Goal: Task Accomplishment & Management: Use online tool/utility

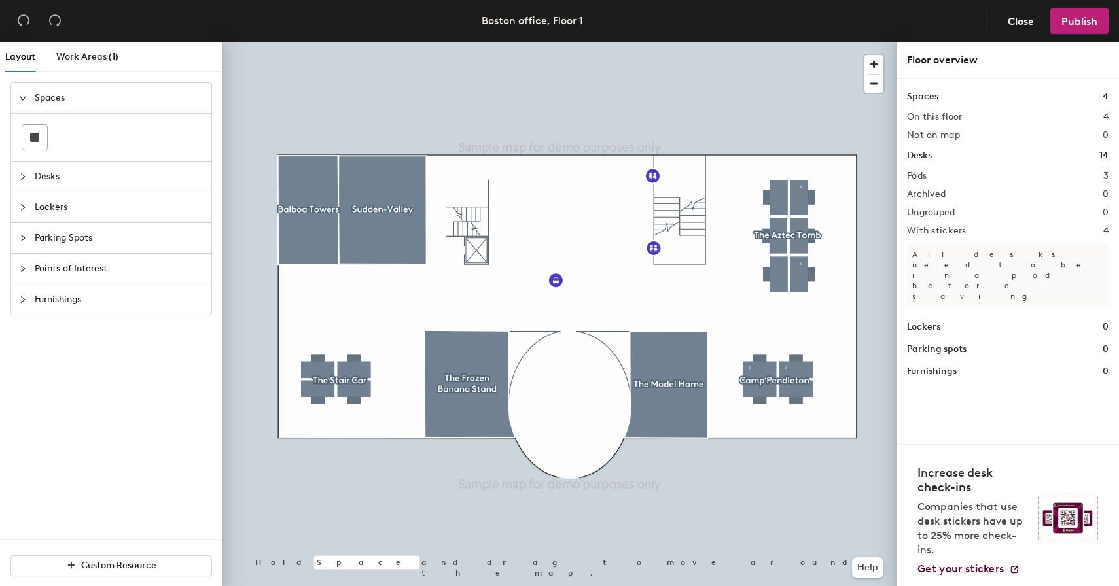
click at [88, 294] on span "Furnishings" at bounding box center [119, 300] width 169 height 30
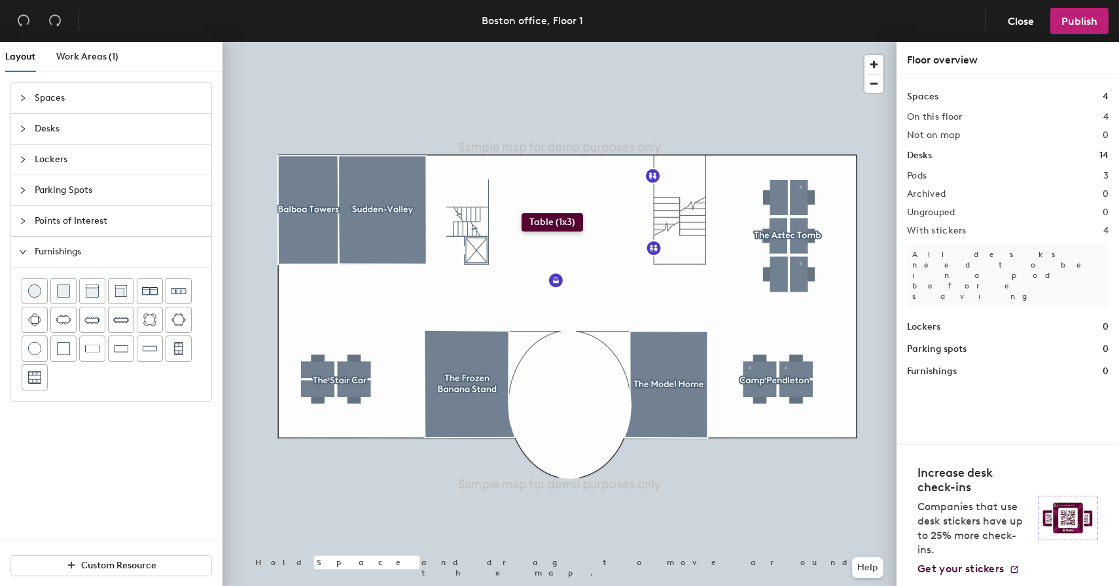
click at [522, 213] on div "Layout Work Areas (1) Spaces Desks Lockers Parking Spots Points of Interest Fur…" at bounding box center [559, 317] width 1119 height 550
click at [520, 257] on span "Delete" at bounding box center [522, 260] width 46 height 22
click at [166, 345] on div at bounding box center [111, 334] width 179 height 113
click at [557, 215] on div "Layout Work Areas (1) Spaces Desks Lockers Parking Spots Points of Interest Fur…" at bounding box center [559, 317] width 1119 height 550
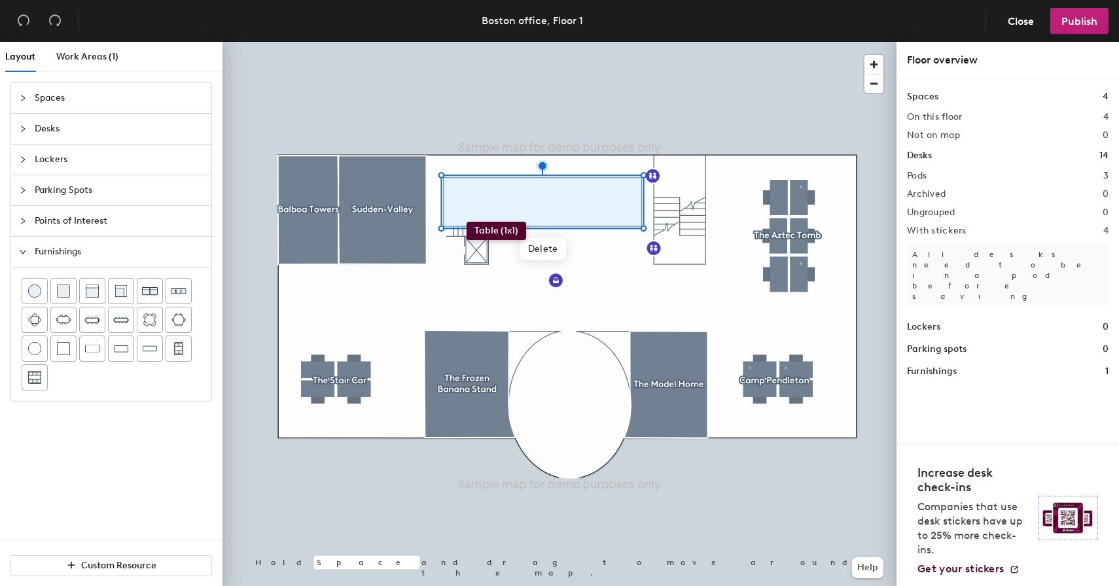
click at [467, 222] on div "Layout Work Areas (1) Spaces Desks Lockers Parking Spots Points of Interest Fur…" at bounding box center [559, 317] width 1119 height 550
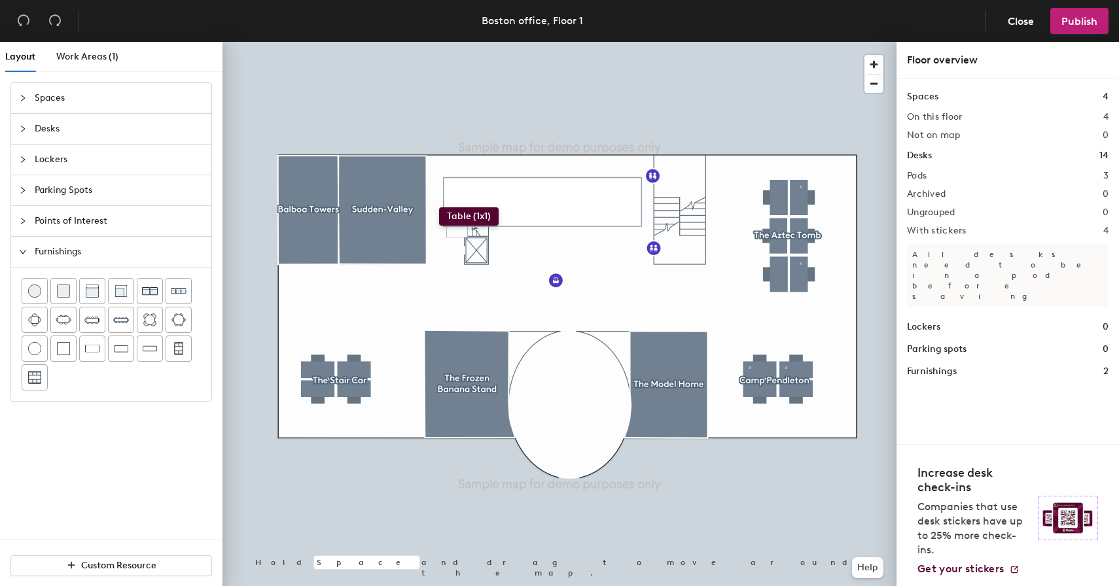
click at [439, 207] on div "Layout Work Areas (1) Spaces Desks Lockers Parking Spots Points of Interest Fur…" at bounding box center [559, 317] width 1119 height 550
click at [444, 238] on span "Delete" at bounding box center [440, 245] width 46 height 22
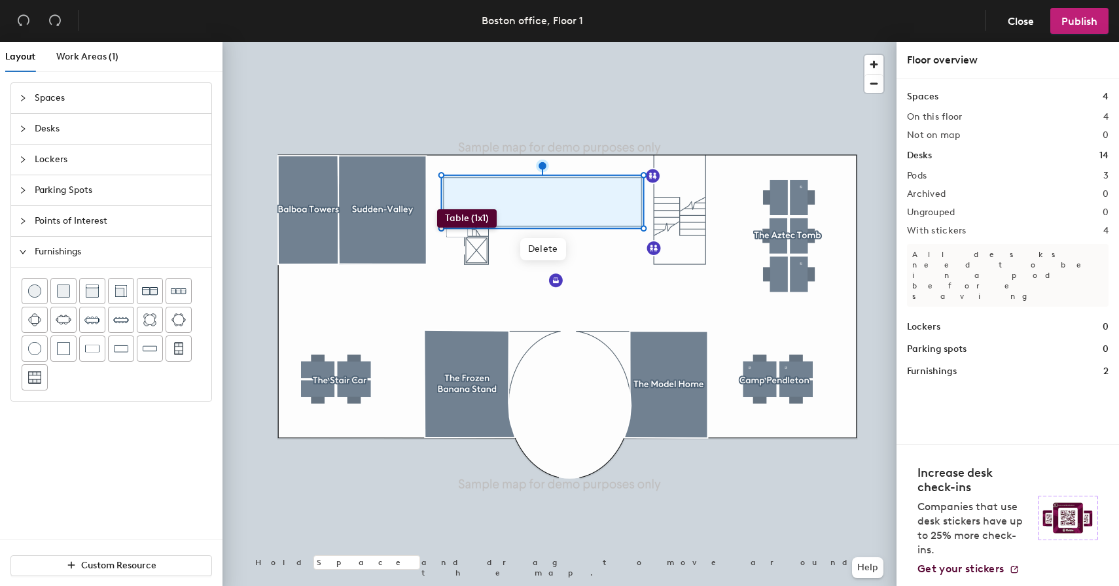
click at [437, 209] on div "Layout Work Areas (1) Spaces Desks Lockers Parking Spots Points of Interest Fur…" at bounding box center [559, 317] width 1119 height 550
click at [1066, 21] on span "Publish" at bounding box center [1079, 21] width 36 height 12
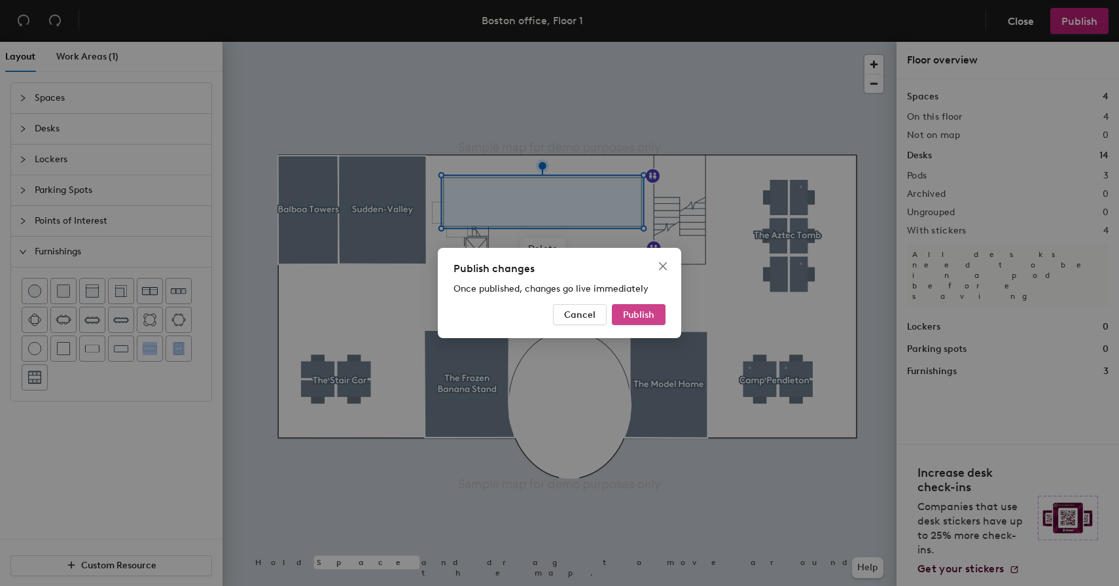
click at [643, 311] on span "Publish" at bounding box center [638, 315] width 31 height 11
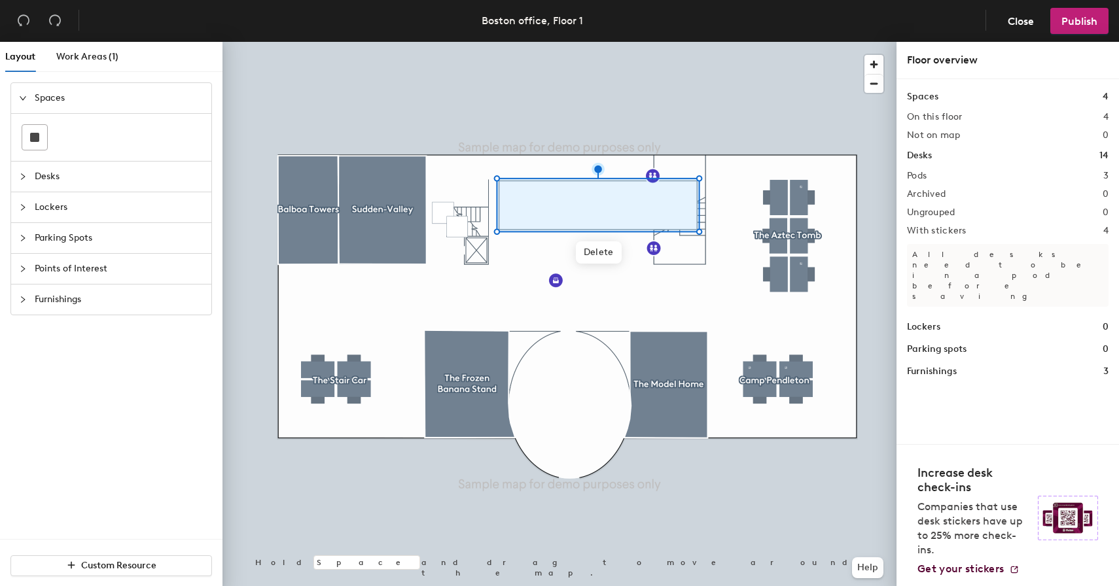
click at [133, 296] on span "Furnishings" at bounding box center [119, 300] width 169 height 30
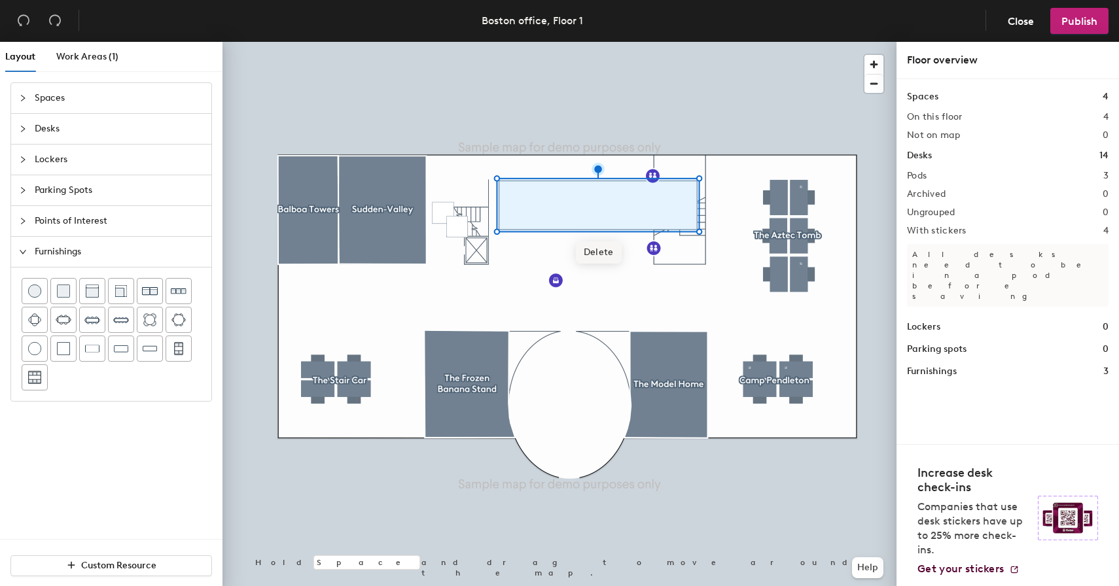
click at [594, 245] on span "Delete" at bounding box center [599, 252] width 46 height 22
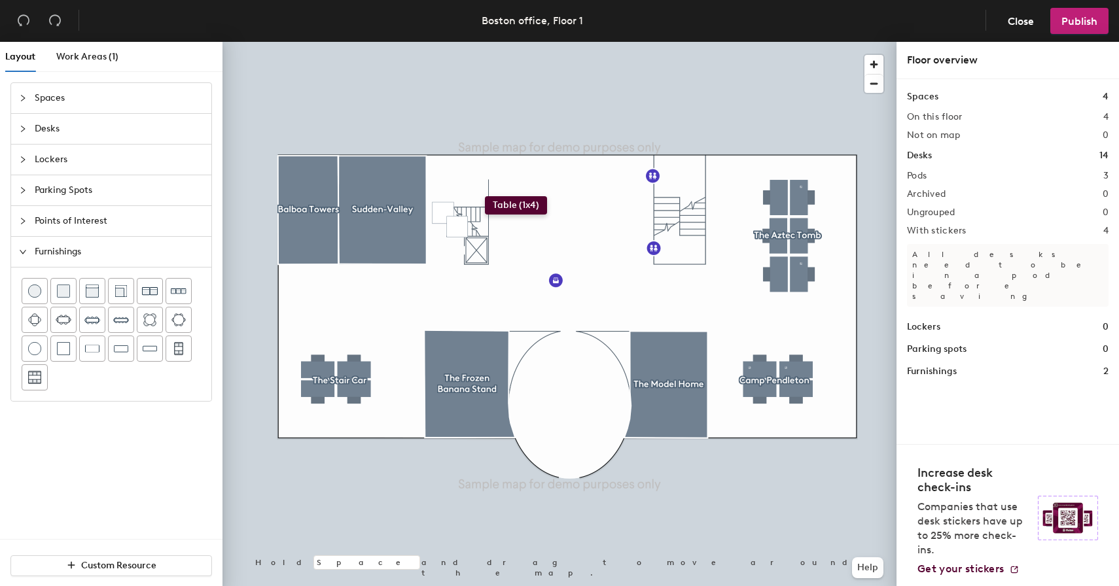
click at [485, 194] on div "Layout Work Areas (1) Spaces Desks Lockers Parking Spots Points of Interest Fur…" at bounding box center [559, 317] width 1119 height 550
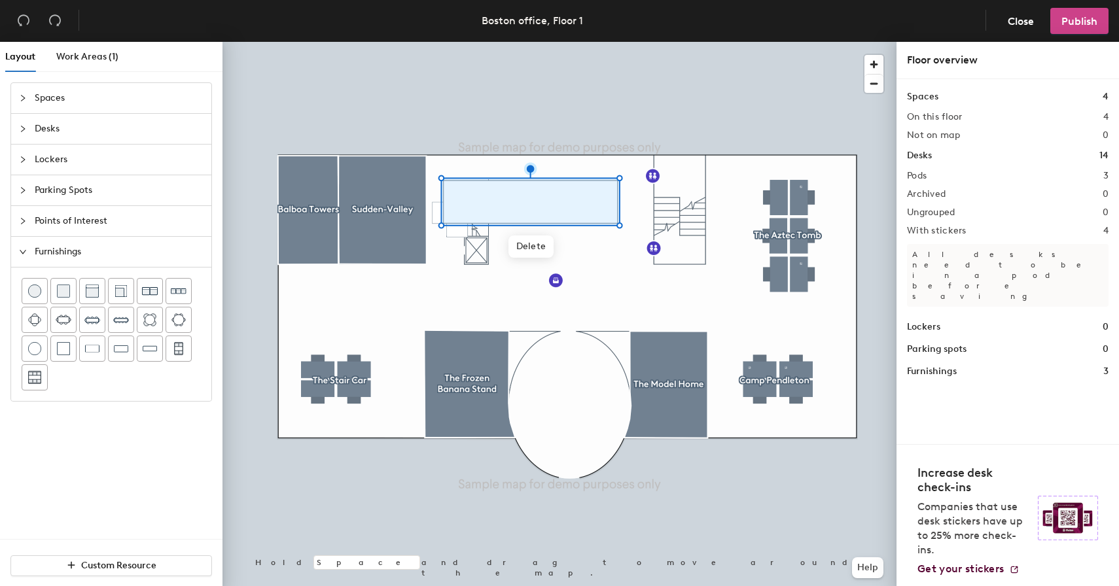
click at [1066, 16] on span "Publish" at bounding box center [1079, 21] width 36 height 12
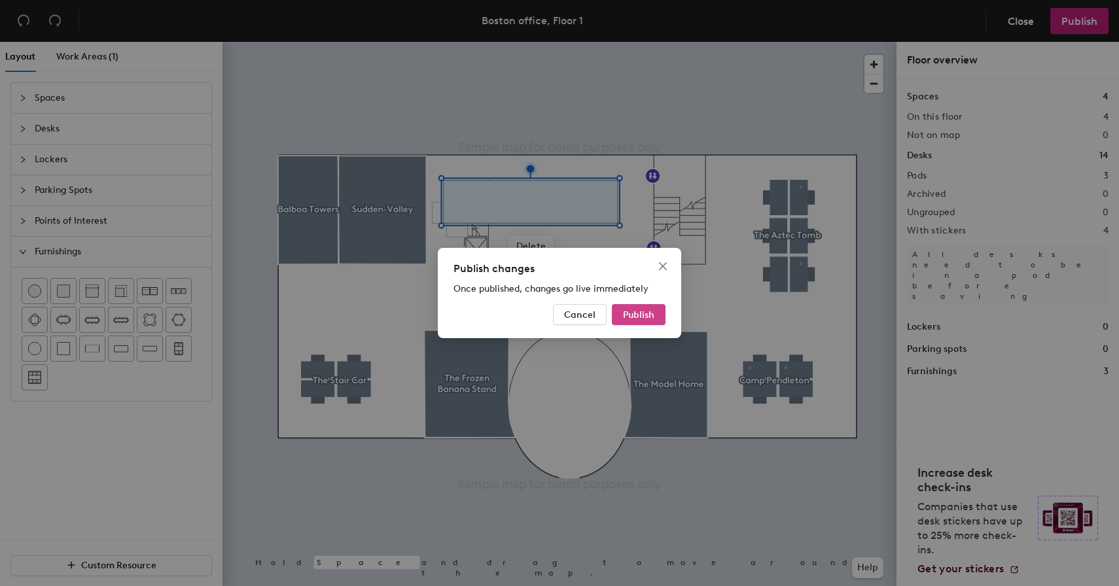
click at [643, 315] on span "Publish" at bounding box center [638, 315] width 31 height 11
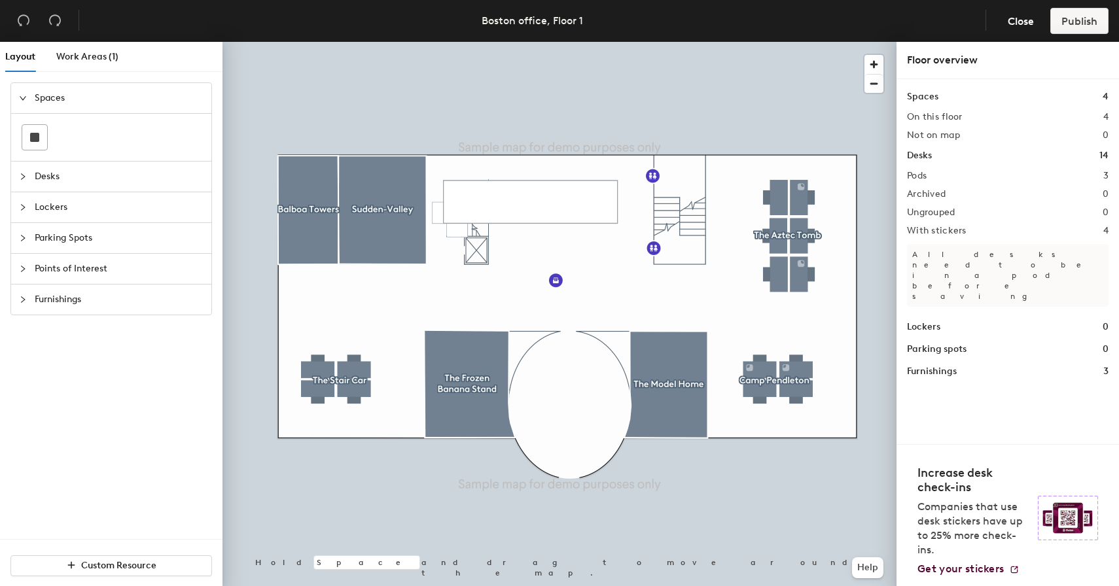
click at [99, 311] on span "Furnishings" at bounding box center [119, 300] width 169 height 30
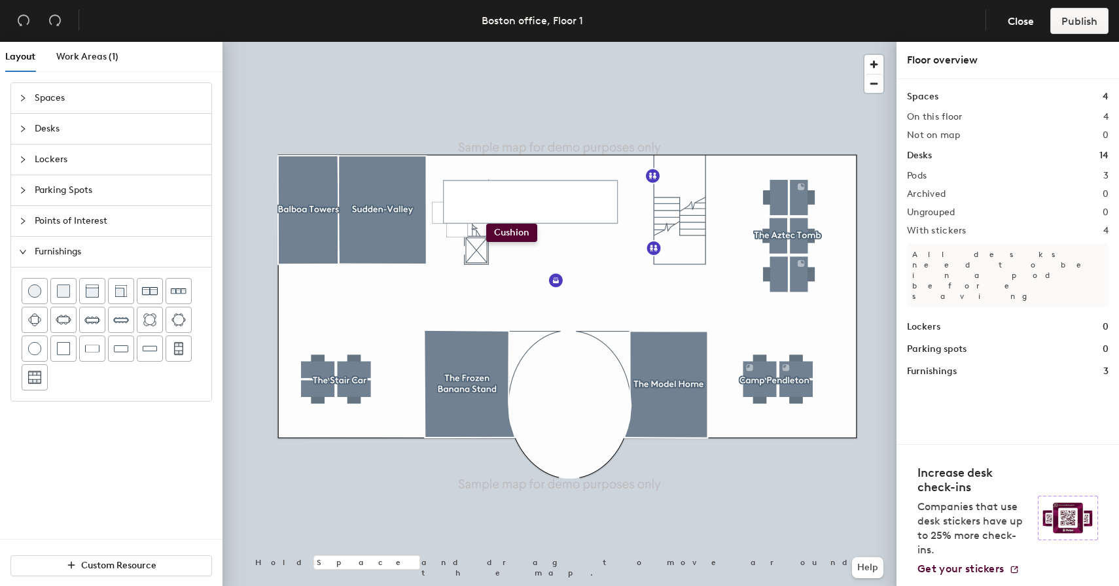
click at [486, 224] on div "Layout Work Areas (1) Spaces Desks Lockers Parking Spots Points of Interest Fur…" at bounding box center [559, 317] width 1119 height 550
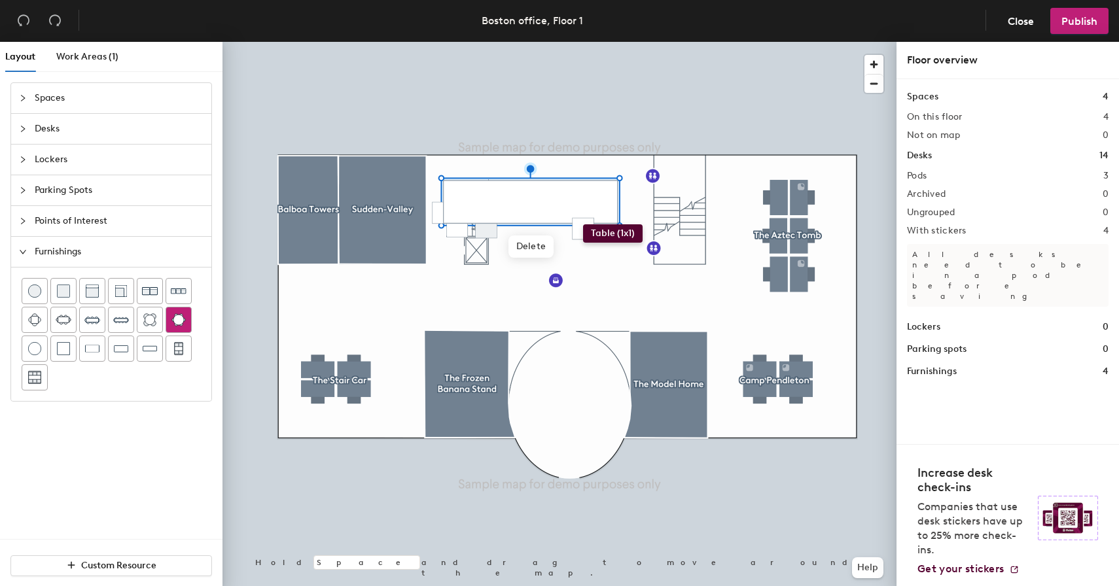
click at [583, 224] on div "Layout Work Areas (1) Spaces Desks Lockers Parking Spots Points of Interest Fur…" at bounding box center [559, 317] width 1119 height 550
click at [1067, 22] on span "Publish" at bounding box center [1079, 21] width 36 height 12
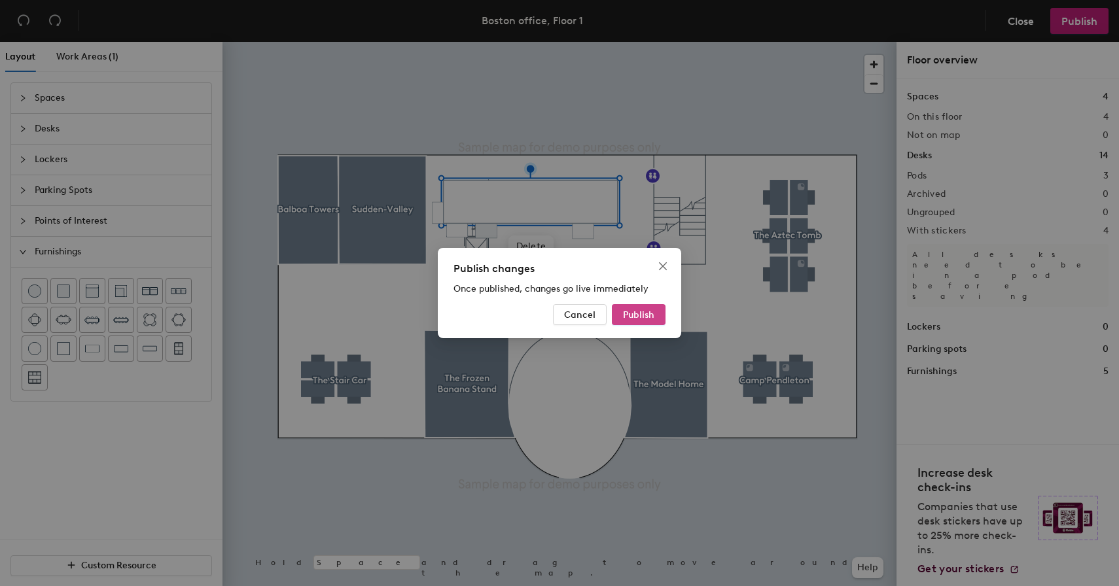
click at [647, 319] on span "Publish" at bounding box center [638, 315] width 31 height 11
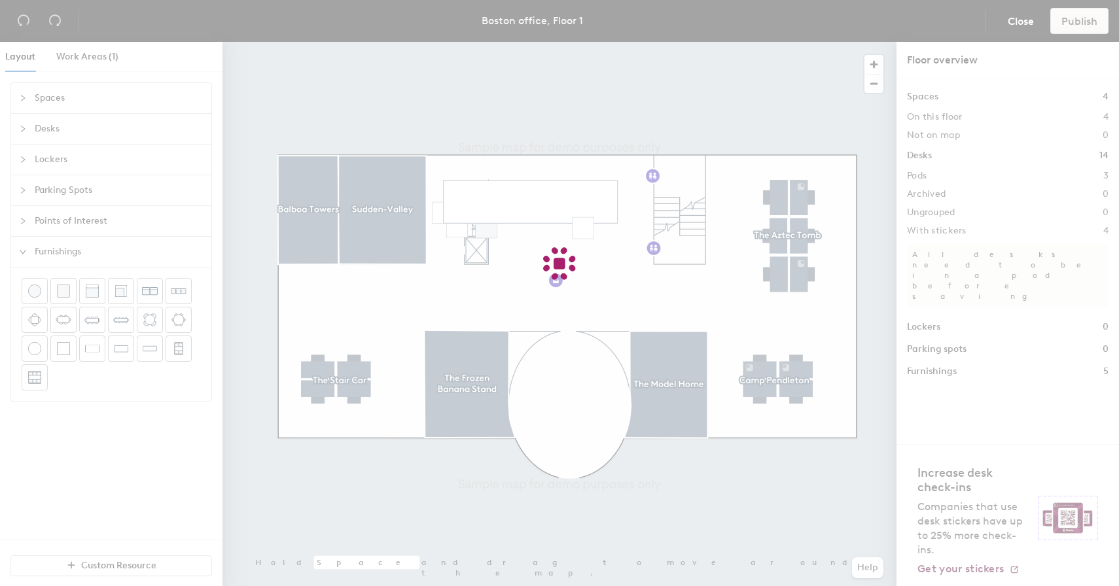
click at [538, 192] on div at bounding box center [559, 293] width 1119 height 586
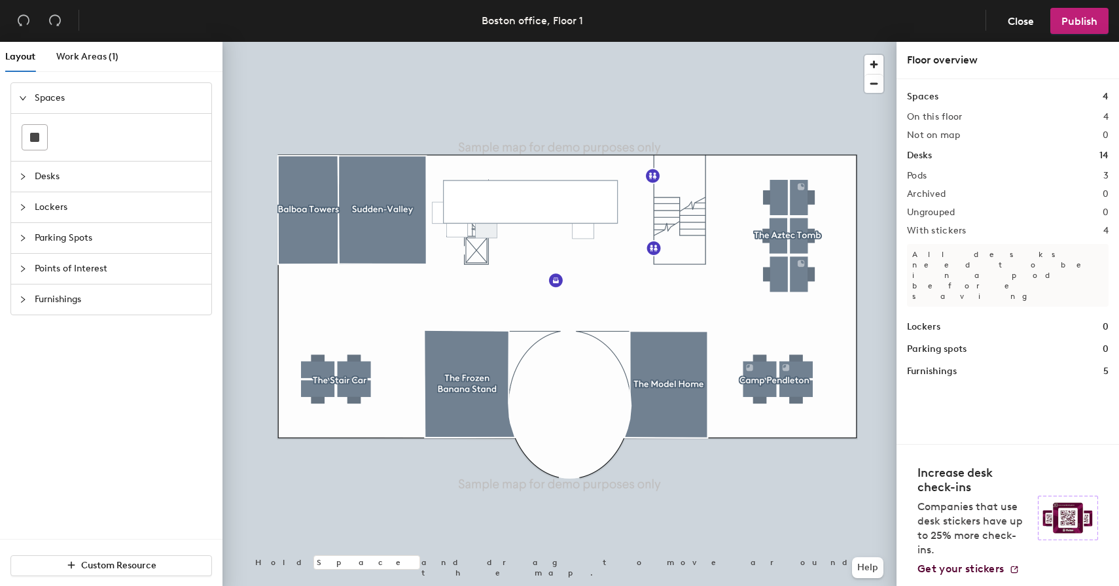
click at [115, 310] on span "Furnishings" at bounding box center [119, 300] width 169 height 30
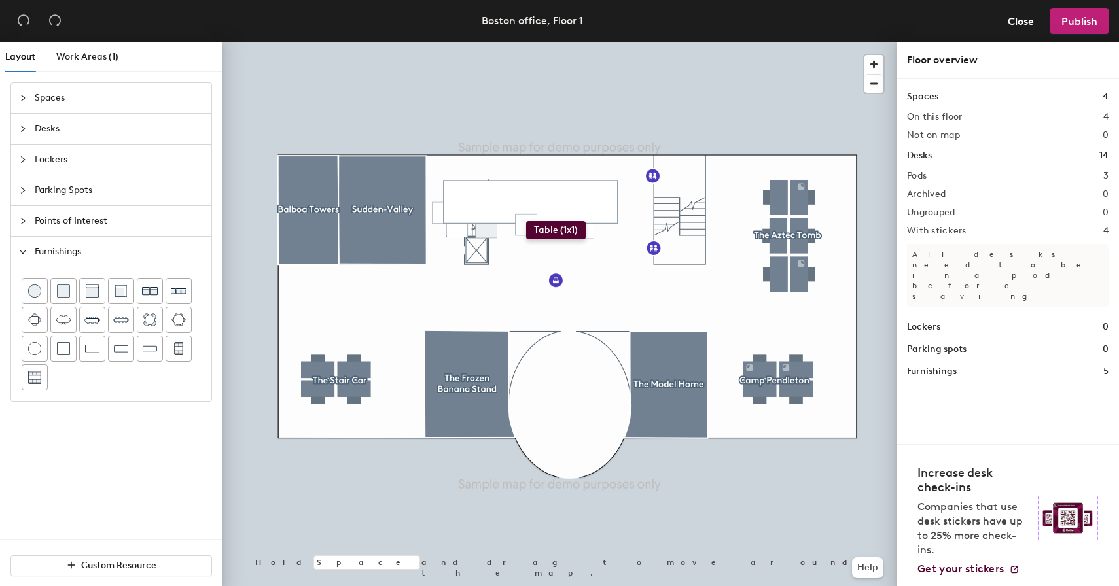
click at [526, 221] on div "Layout Work Areas (1) Spaces Desks Lockers Parking Spots Points of Interest Fur…" at bounding box center [559, 317] width 1119 height 550
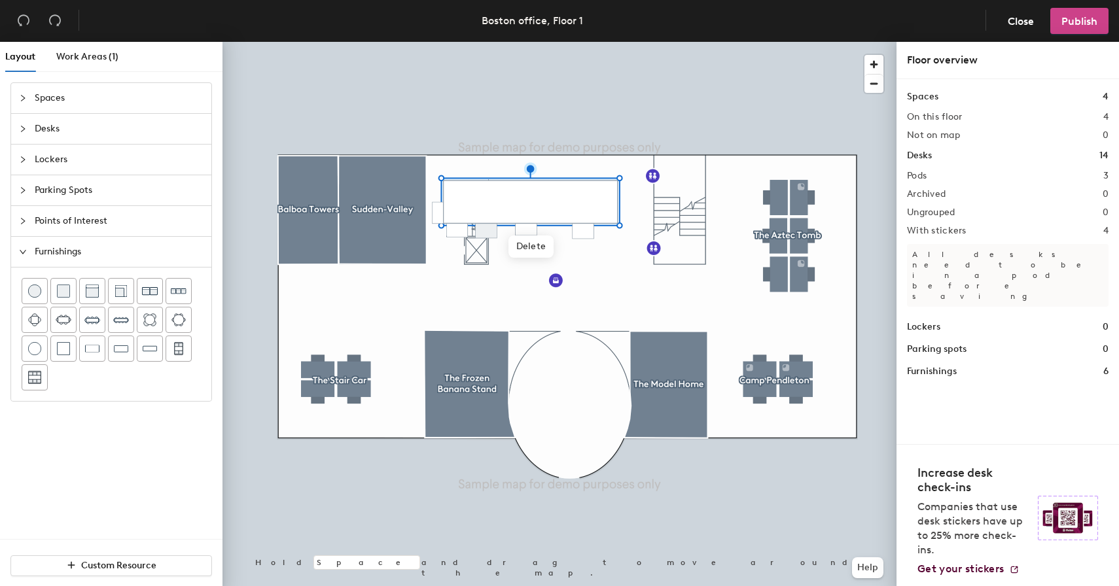
click at [1063, 18] on span "Publish" at bounding box center [1079, 21] width 36 height 12
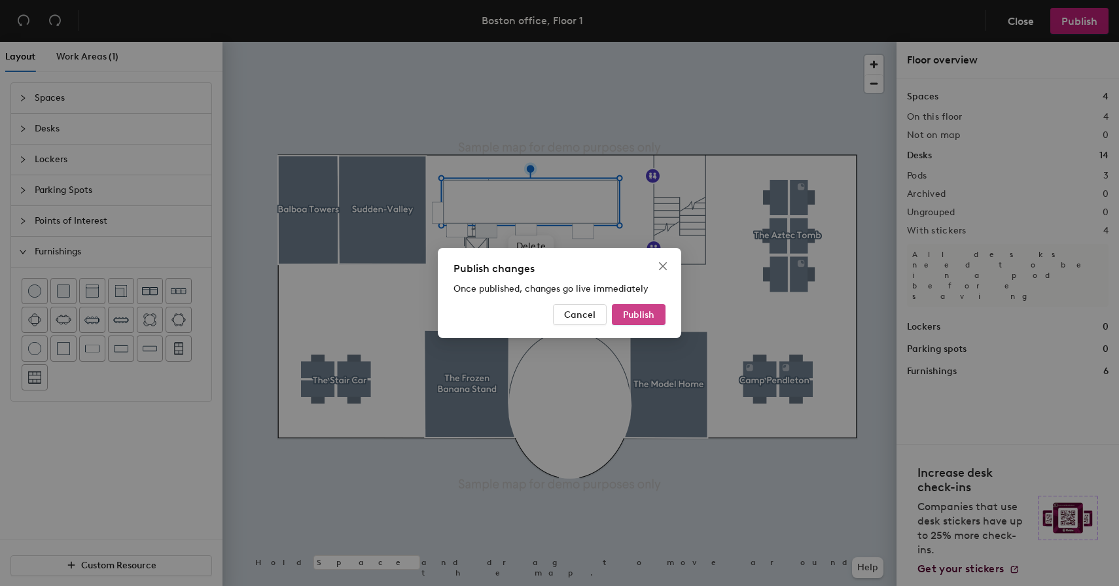
click at [639, 310] on span "Publish" at bounding box center [638, 315] width 31 height 11
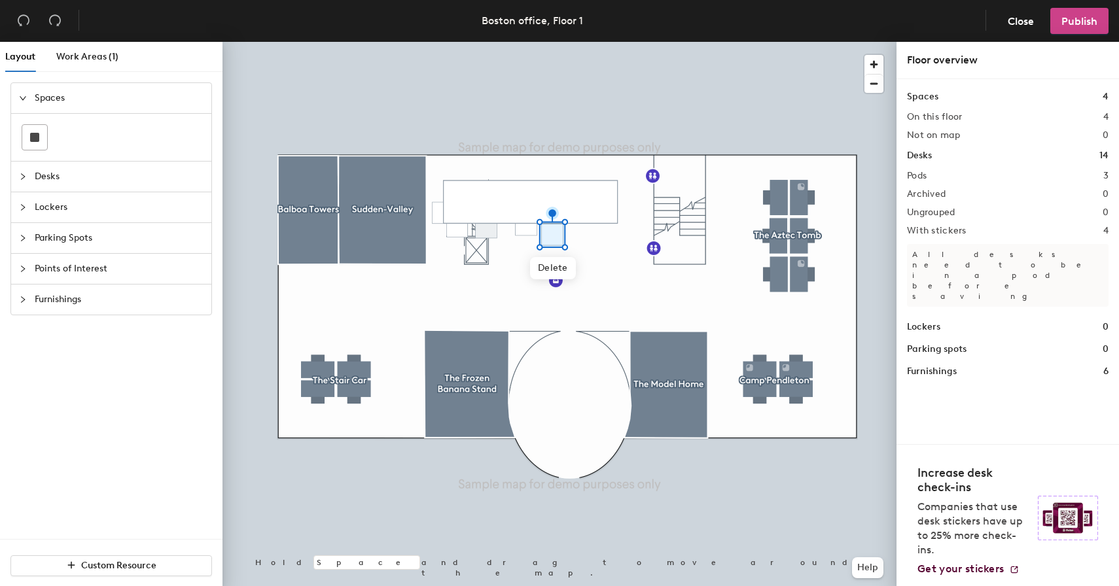
click at [1076, 18] on span "Publish" at bounding box center [1079, 21] width 36 height 12
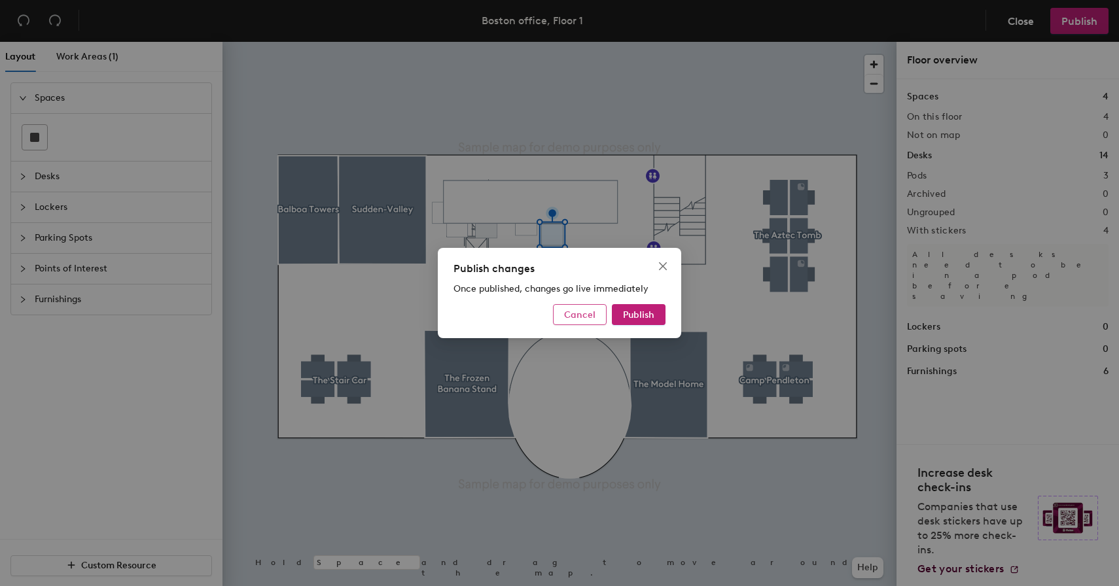
click at [584, 319] on span "Cancel" at bounding box center [579, 315] width 31 height 11
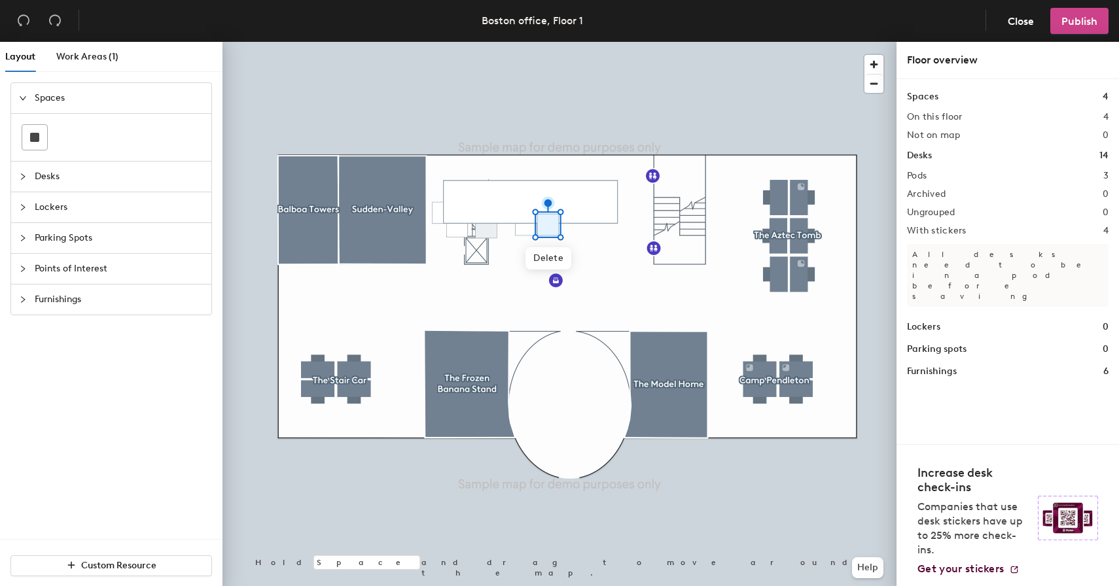
click at [1077, 15] on span "Publish" at bounding box center [1079, 21] width 36 height 12
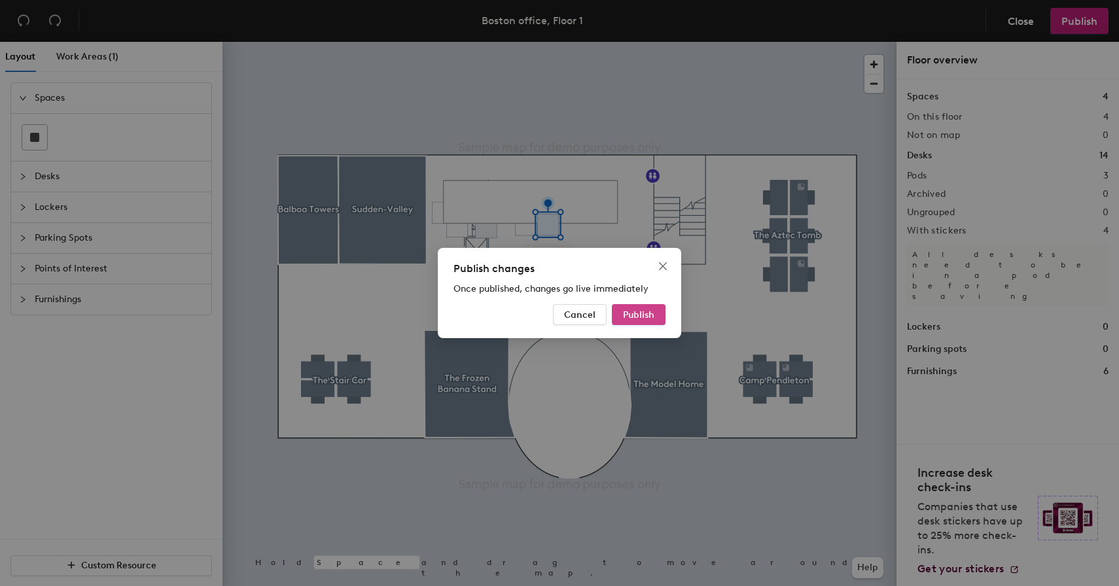
click at [623, 319] on span "Publish" at bounding box center [638, 315] width 31 height 11
